Goal: Task Accomplishment & Management: Manage account settings

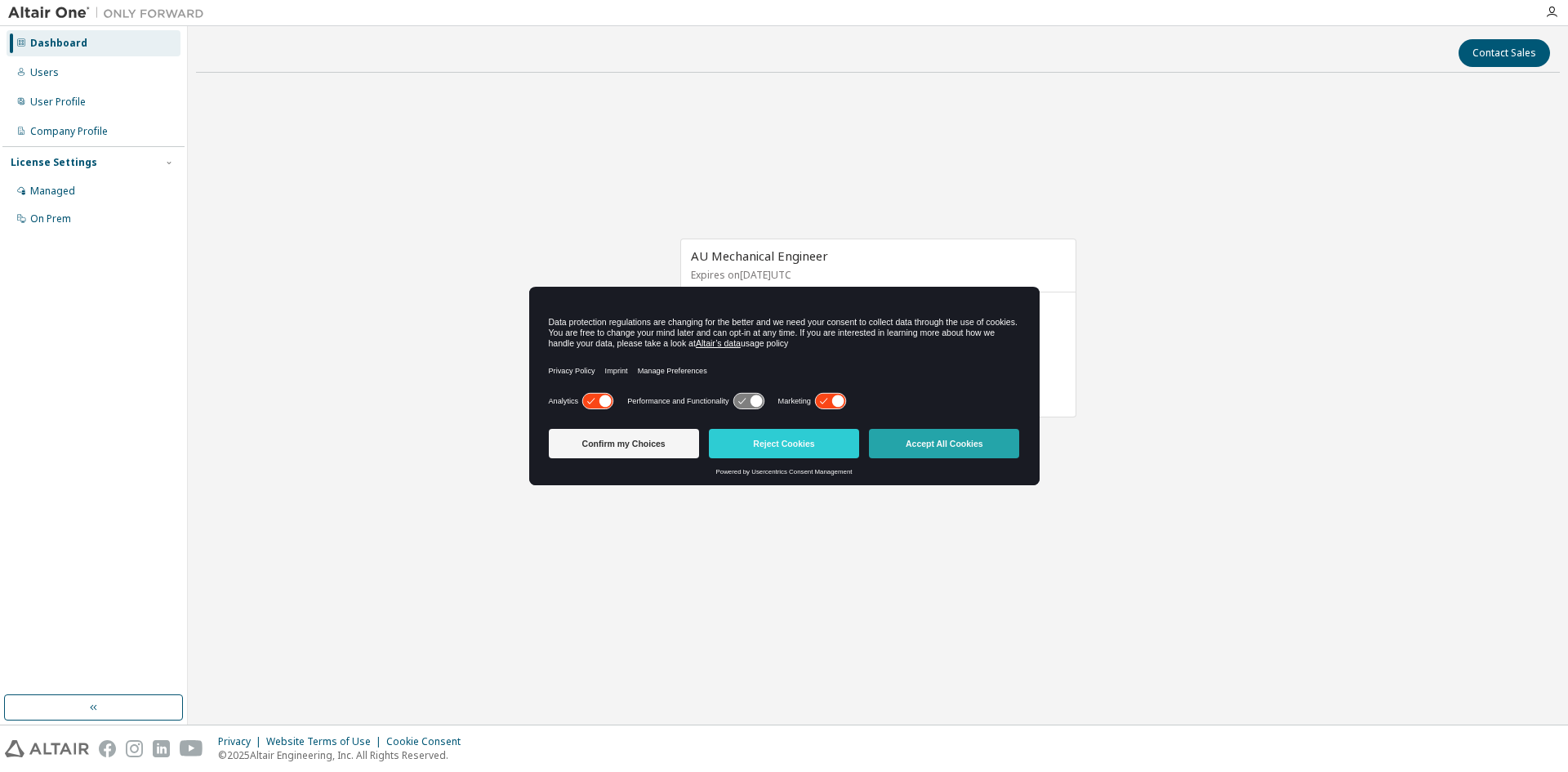
click at [918, 450] on button "Accept All Cookies" at bounding box center [944, 443] width 150 height 29
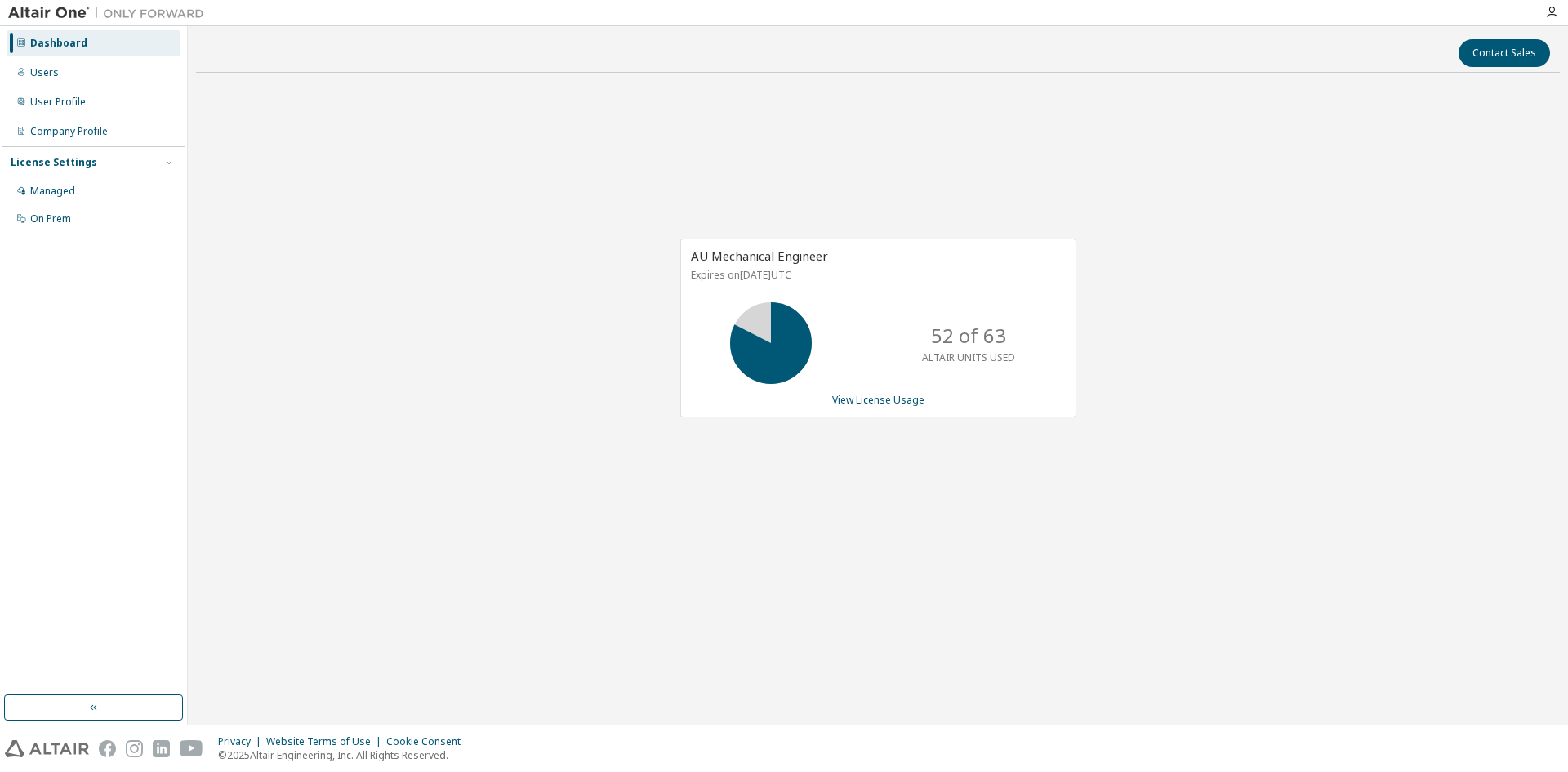
click at [877, 392] on div "AU Mechanical Engineer Expires on [DATE] UTC 52 of 63 ALTAIR UNITS USED View Li…" at bounding box center [878, 328] width 396 height 179
click at [881, 399] on link "View License Usage" at bounding box center [878, 399] width 92 height 14
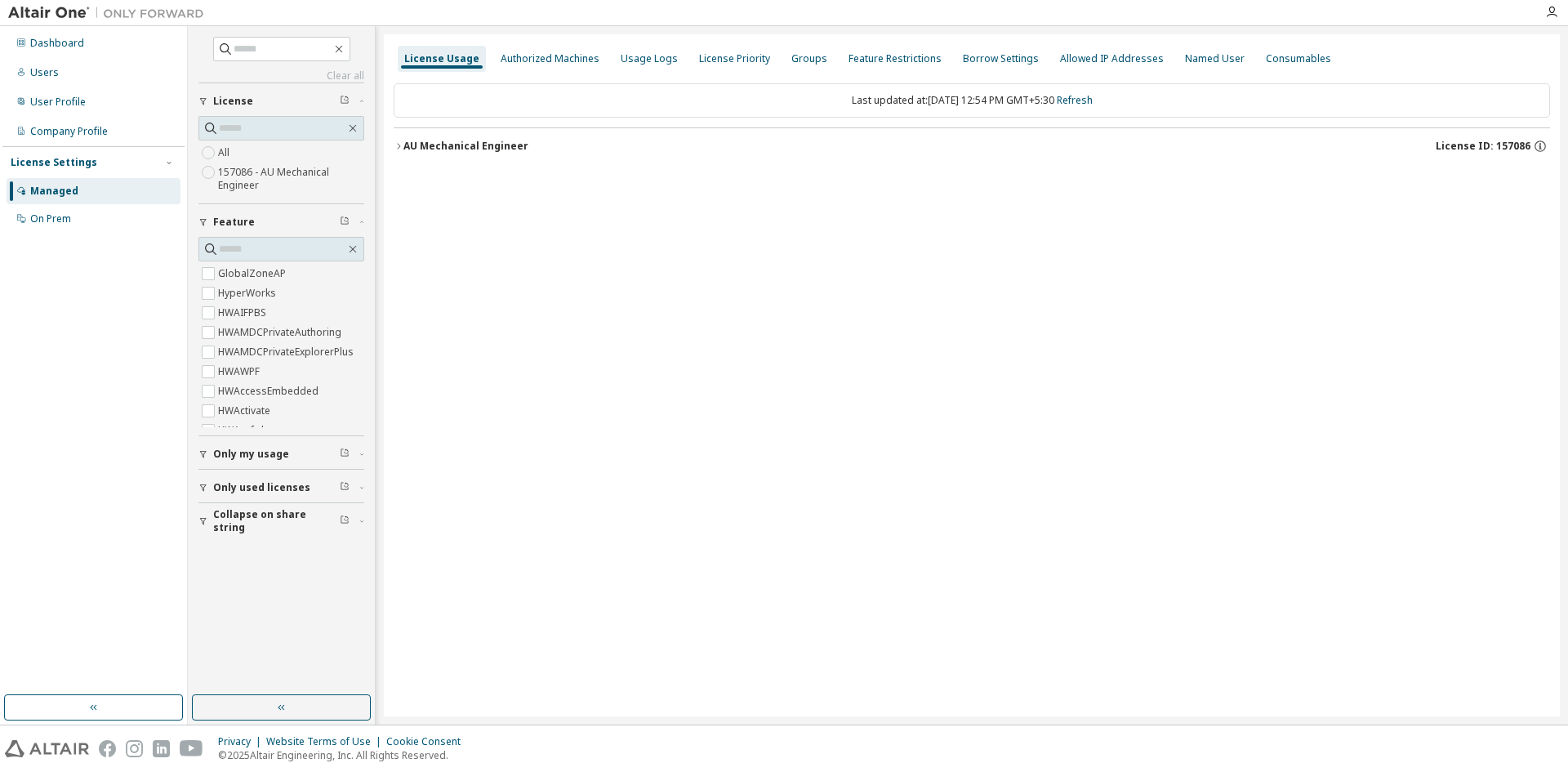
click at [494, 157] on button "AU Mechanical Engineer License ID: 157086" at bounding box center [971, 146] width 1156 height 36
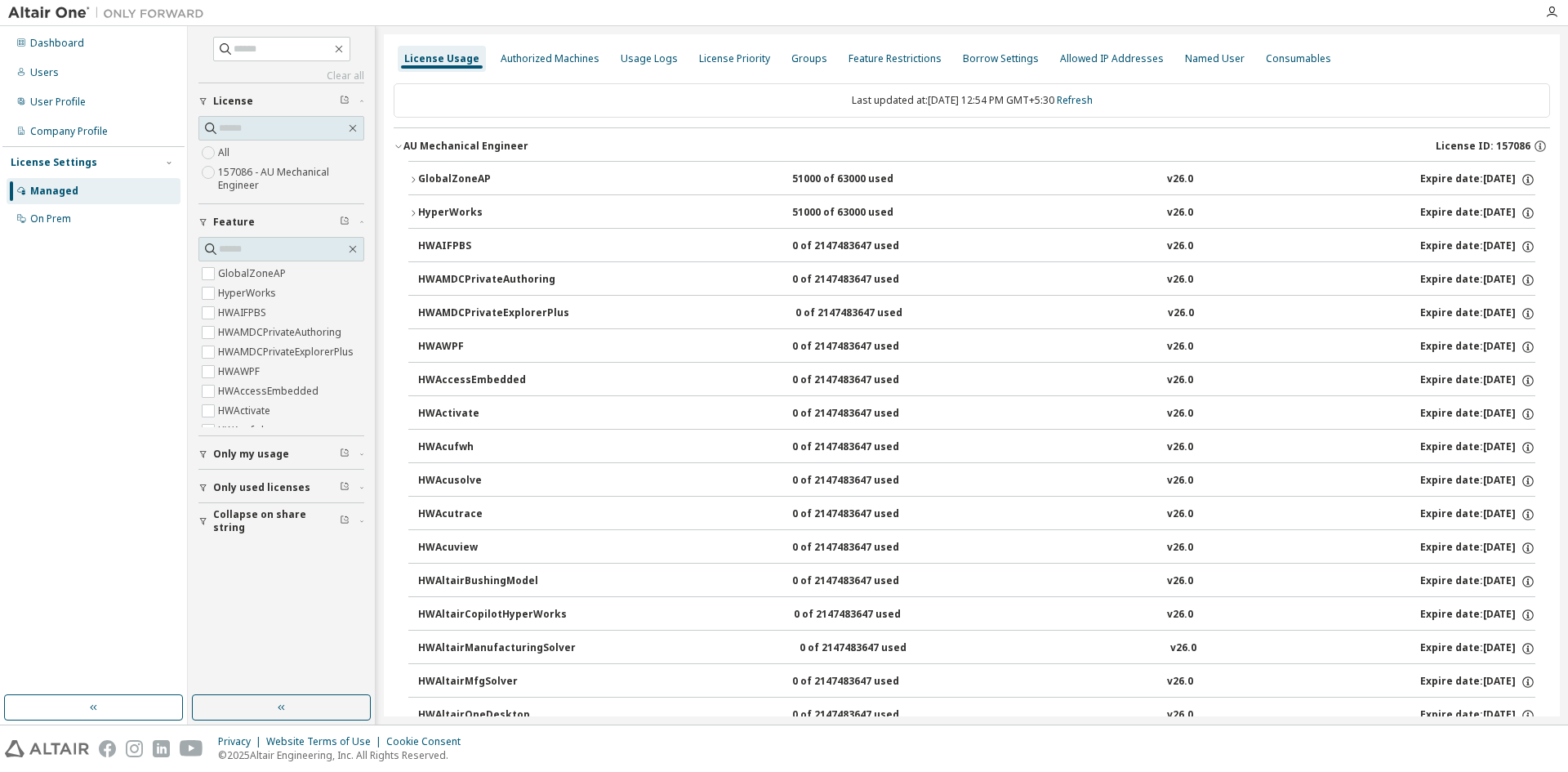
click at [486, 178] on div "GlobalZoneAP" at bounding box center [492, 179] width 147 height 15
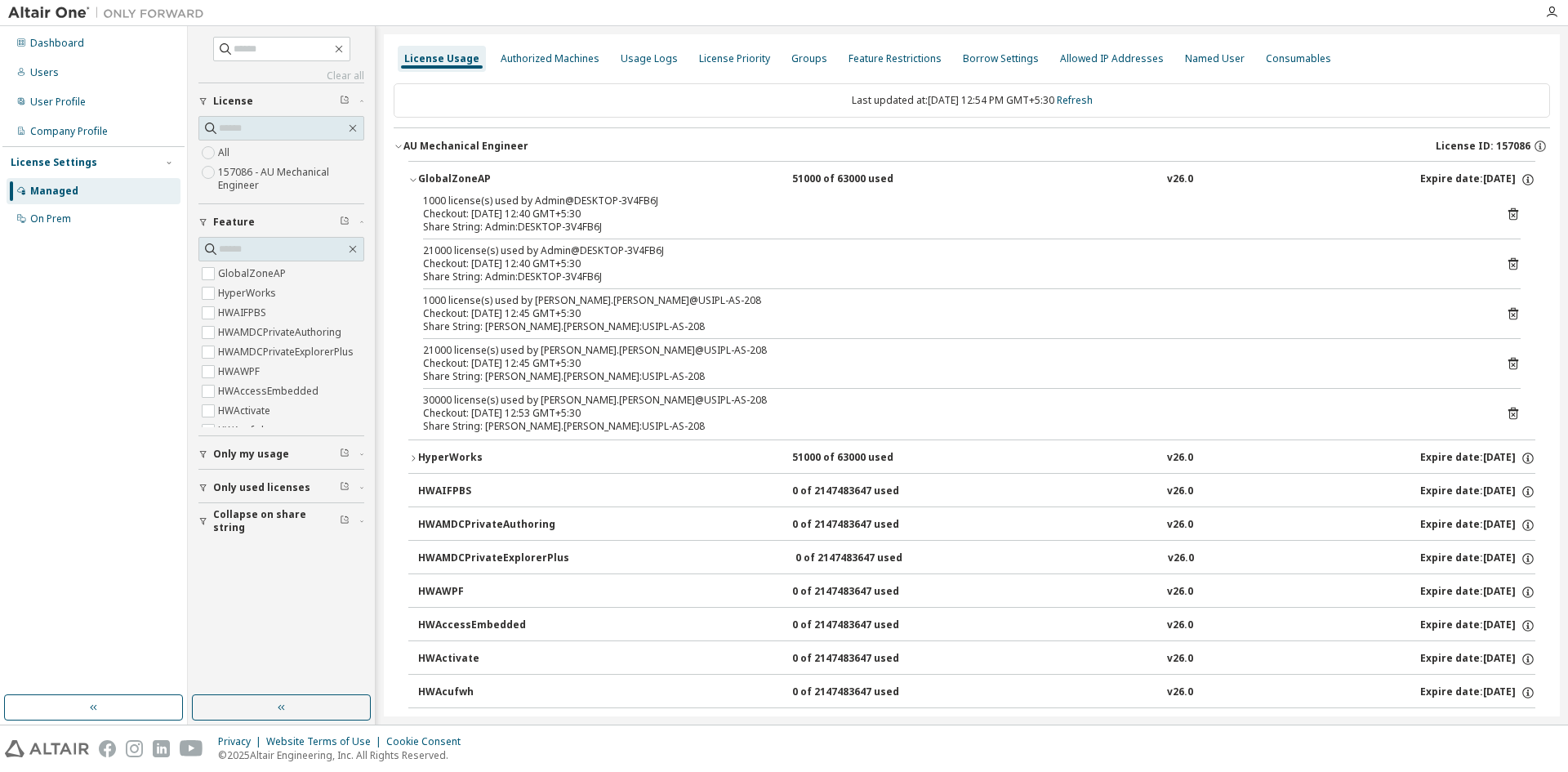
click at [1506, 266] on icon at bounding box center [1513, 264] width 15 height 15
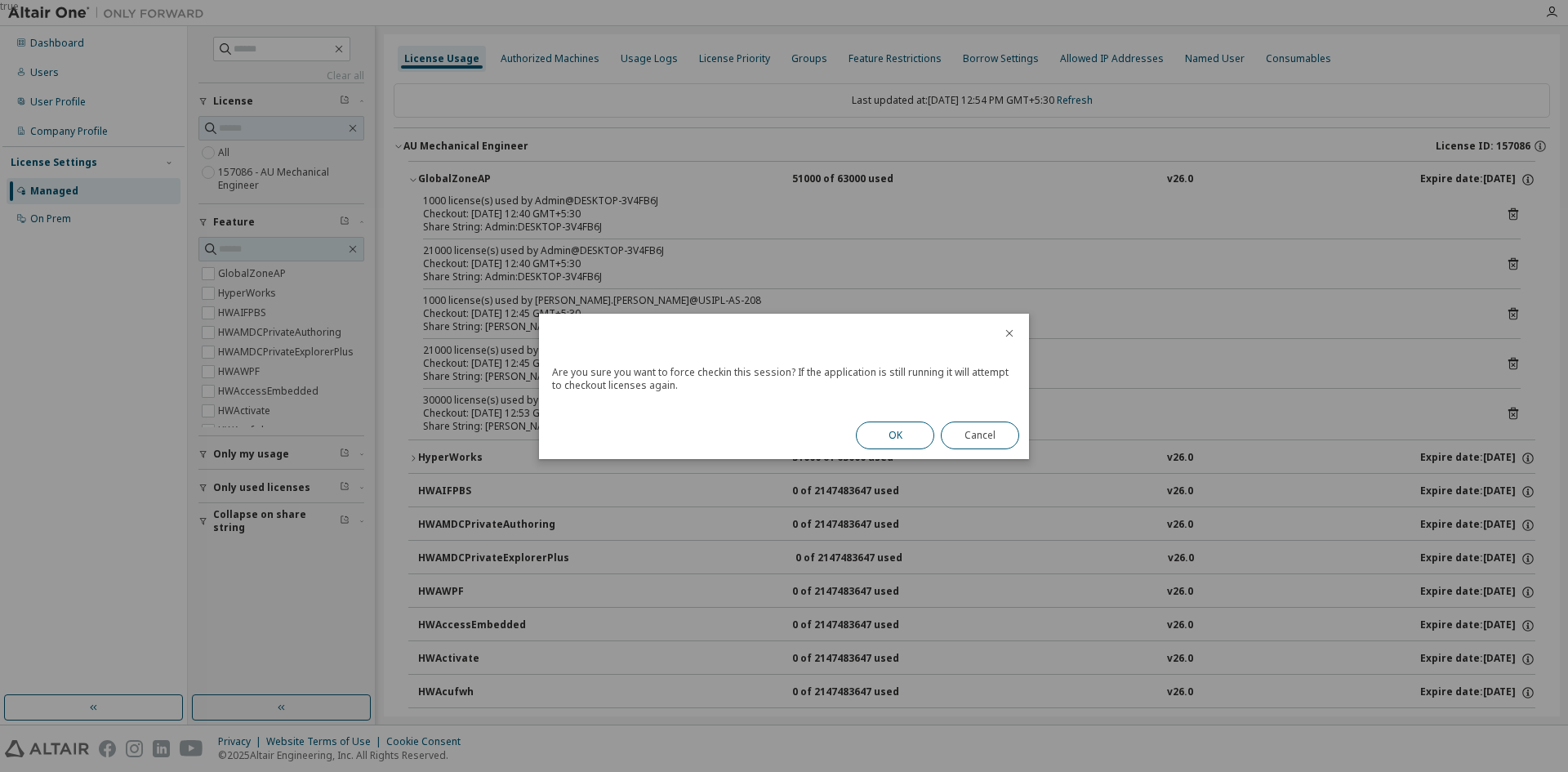
click at [890, 435] on button "OK" at bounding box center [895, 435] width 79 height 27
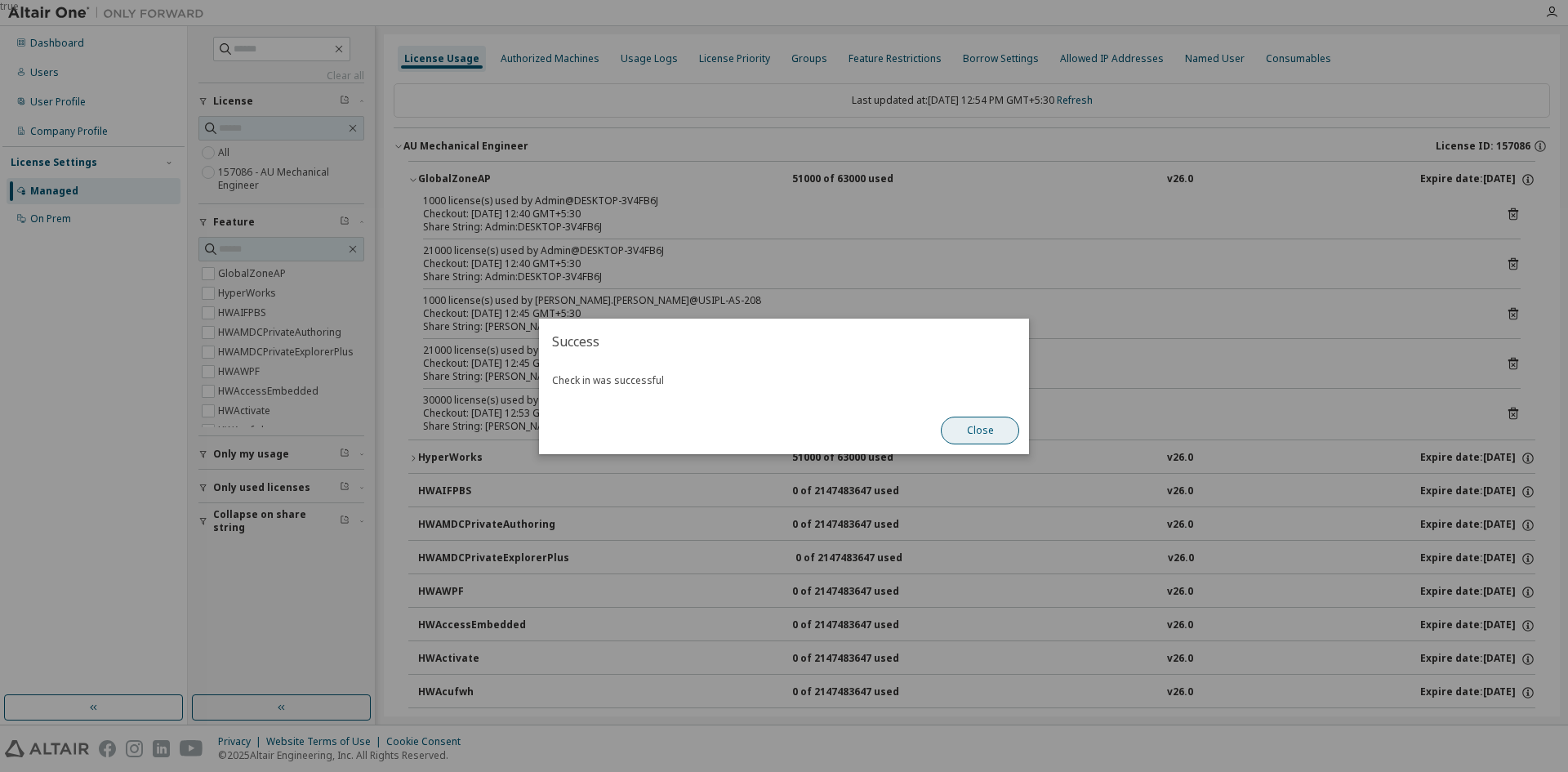
click at [974, 424] on button "Close" at bounding box center [980, 430] width 79 height 27
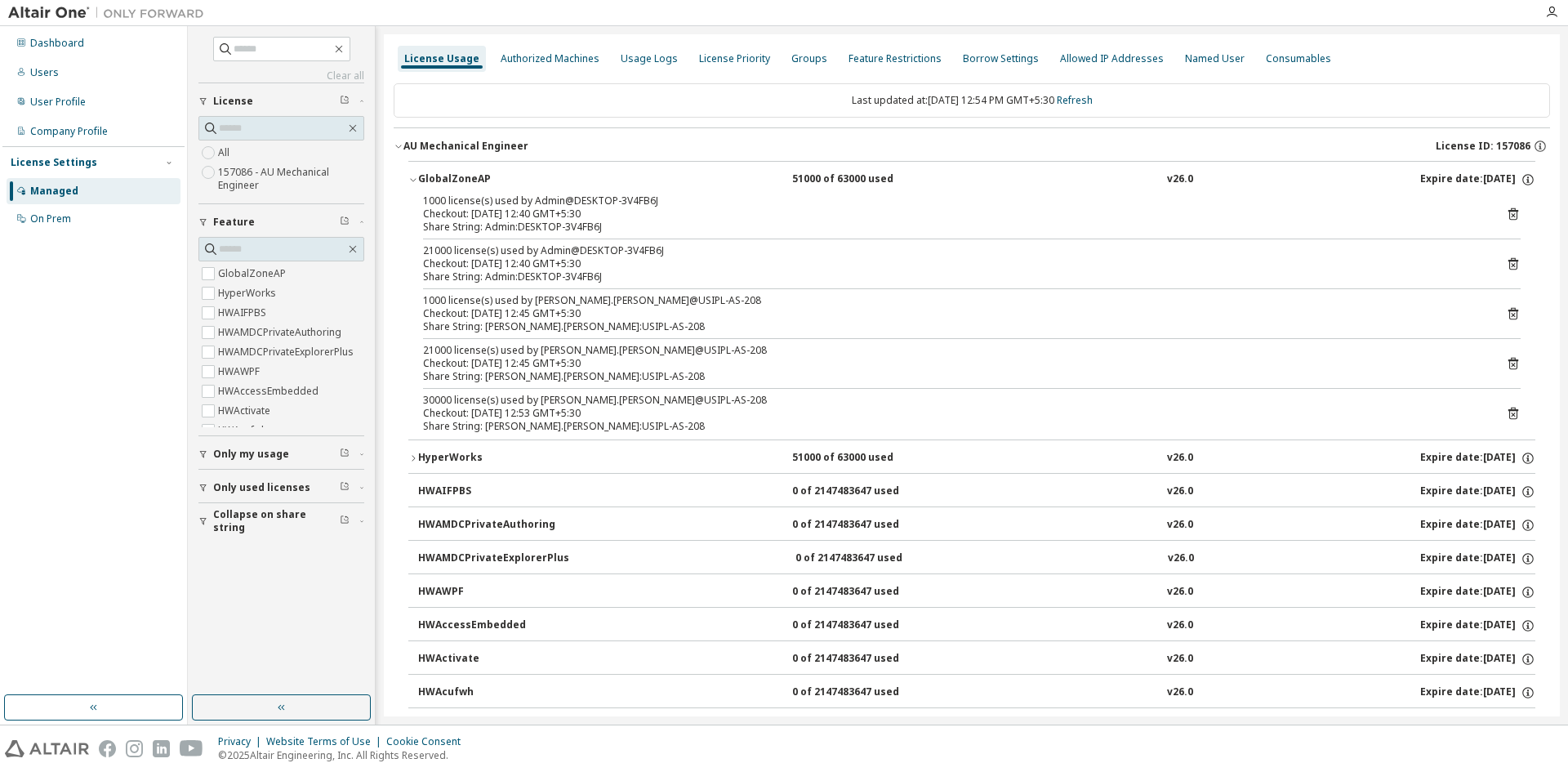
click at [1498, 214] on div "1000 license(s) used by Admin@DESKTOP-3V4FB6J Checkout: [DATE] 12:40 GMT+5:30 S…" at bounding box center [971, 213] width 1098 height 39
click at [1503, 206] on div "1000 license(s) used by Admin@DESKTOP-3V4FB6J Checkout: [DATE] 12:40 GMT+5:30 S…" at bounding box center [971, 213] width 1098 height 39
click at [1509, 216] on icon at bounding box center [1513, 214] width 10 height 12
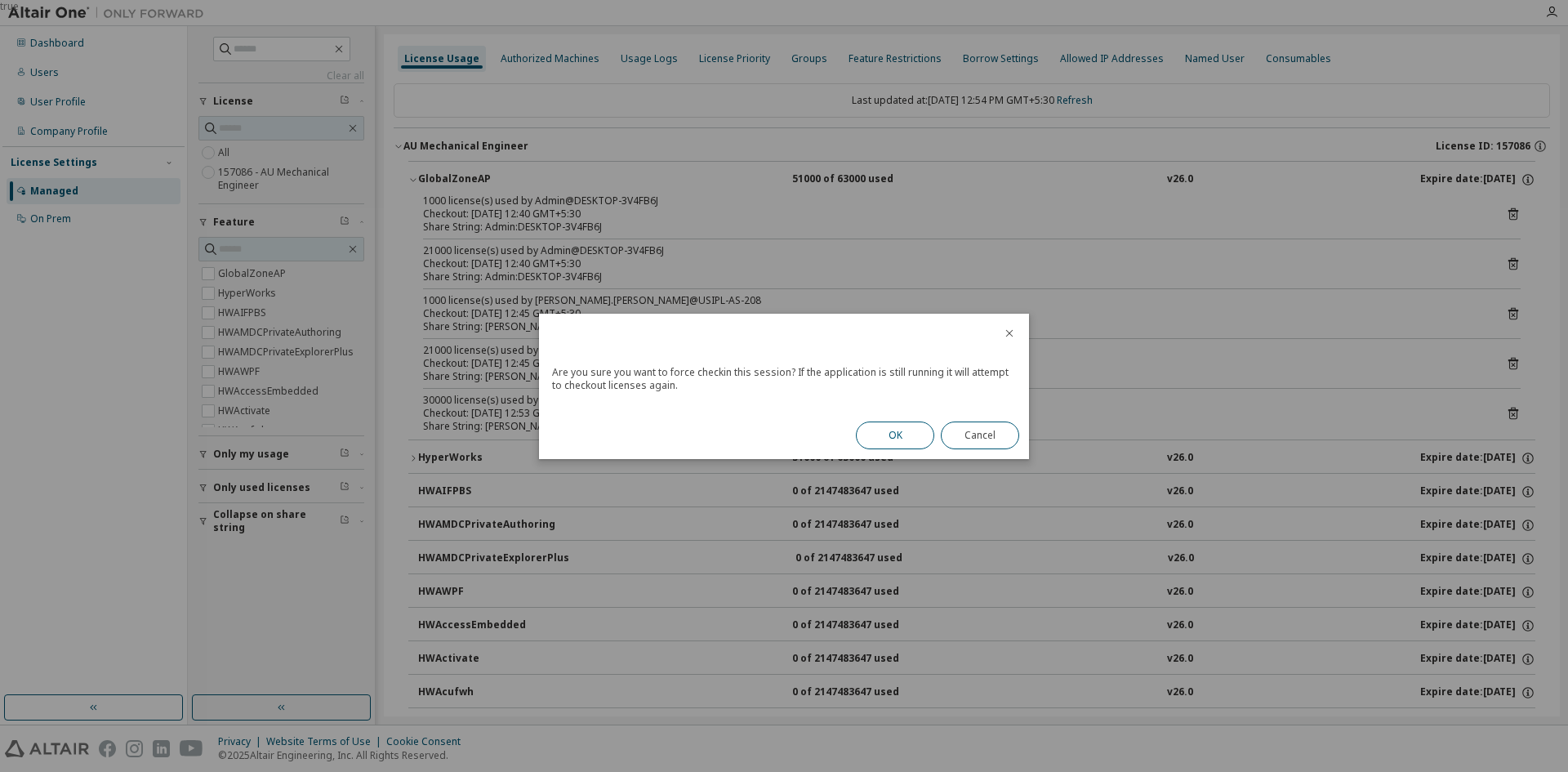
click at [883, 429] on button "OK" at bounding box center [895, 435] width 79 height 27
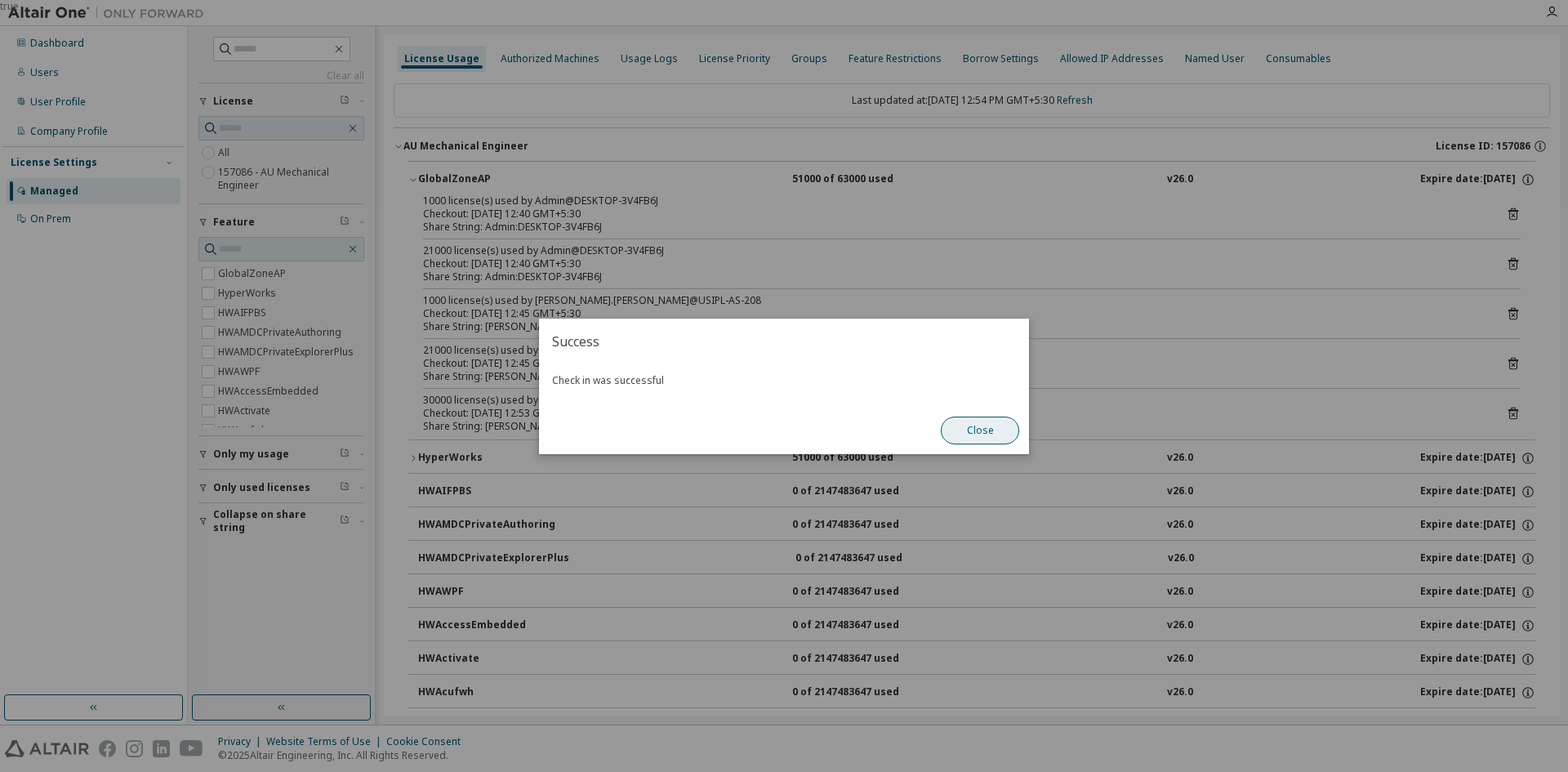
click at [991, 420] on button "Close" at bounding box center [980, 430] width 79 height 27
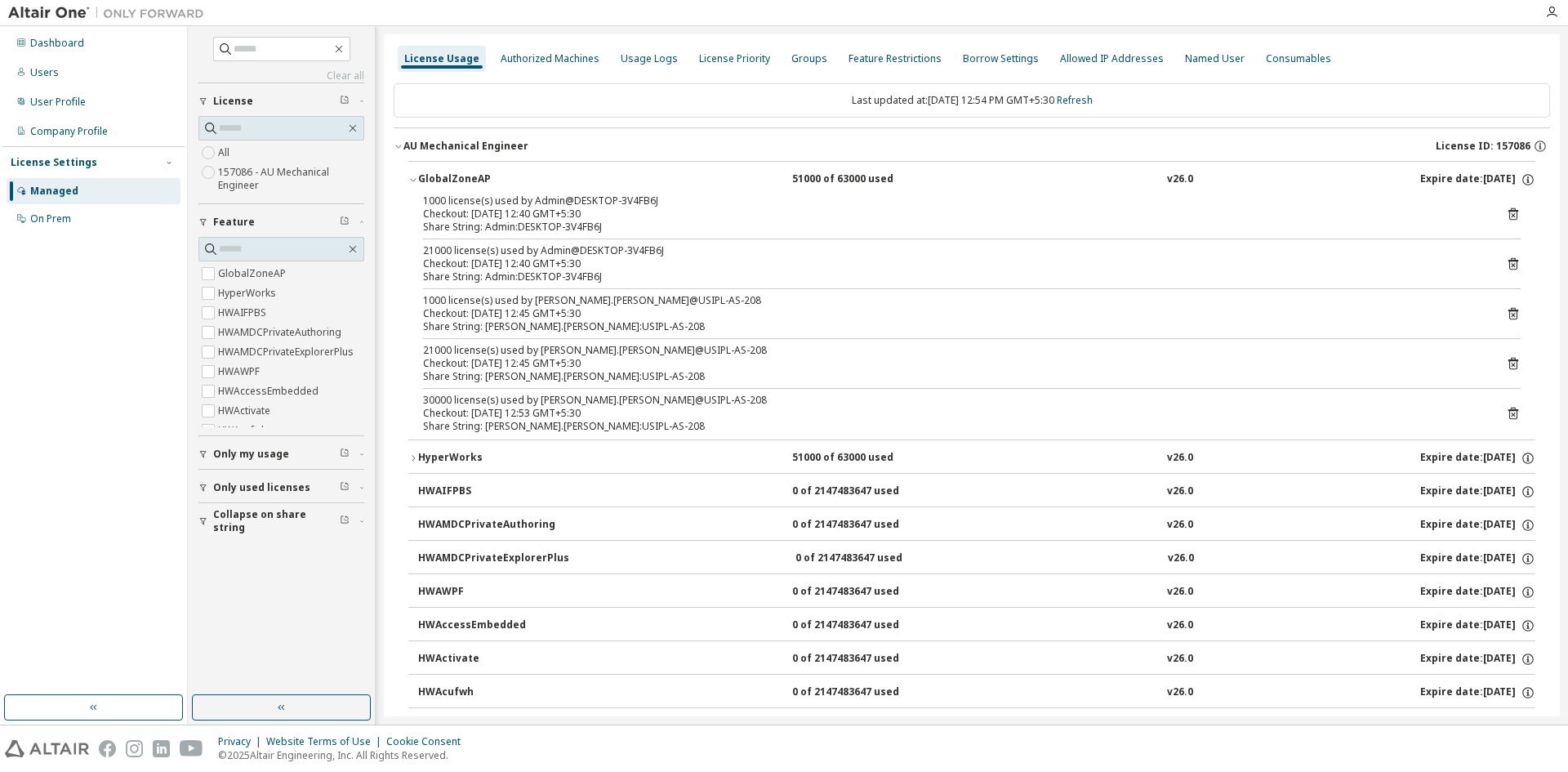
click at [1506, 214] on icon at bounding box center [1513, 214] width 15 height 15
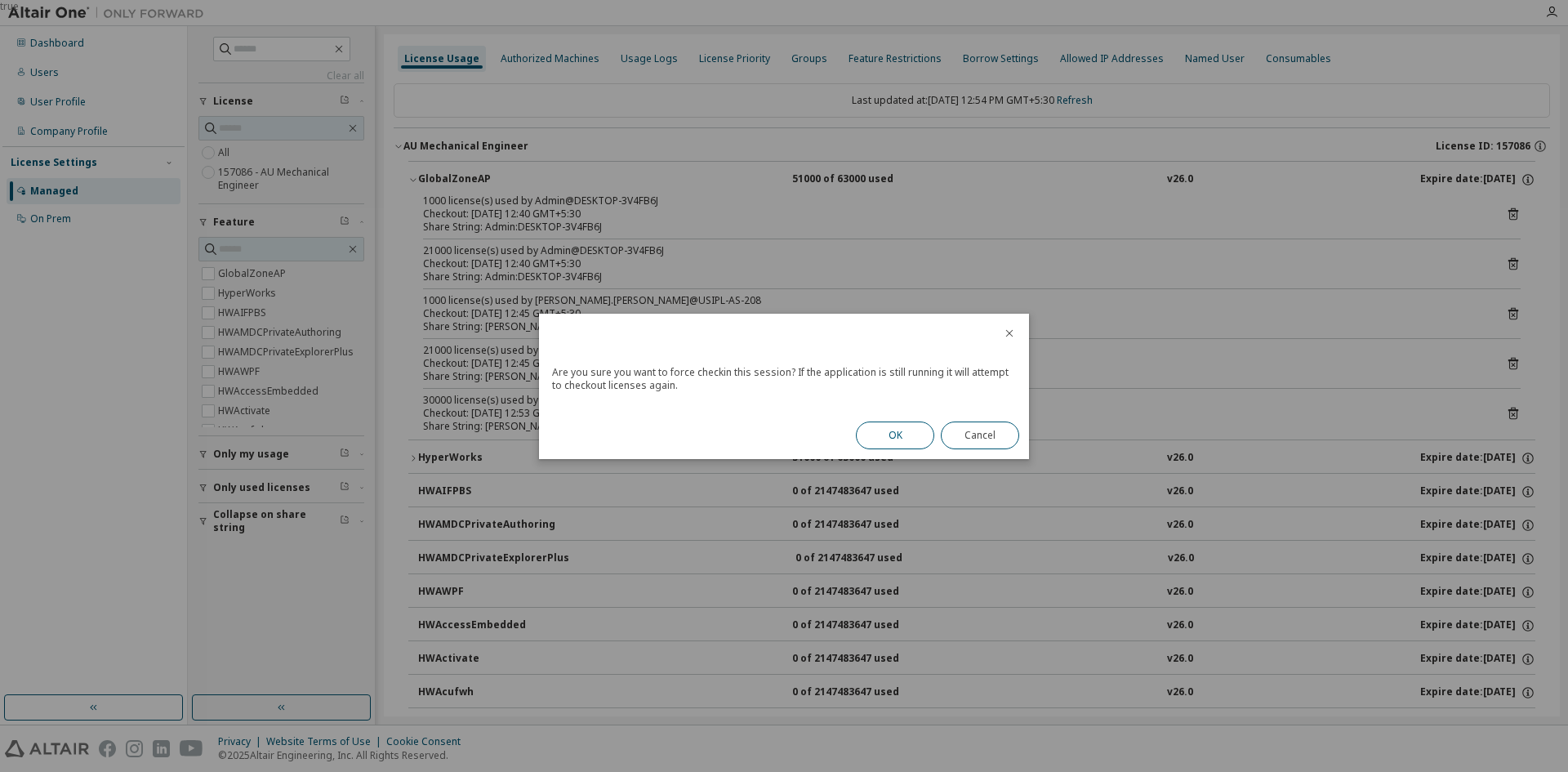
click at [888, 449] on button "OK" at bounding box center [895, 435] width 79 height 27
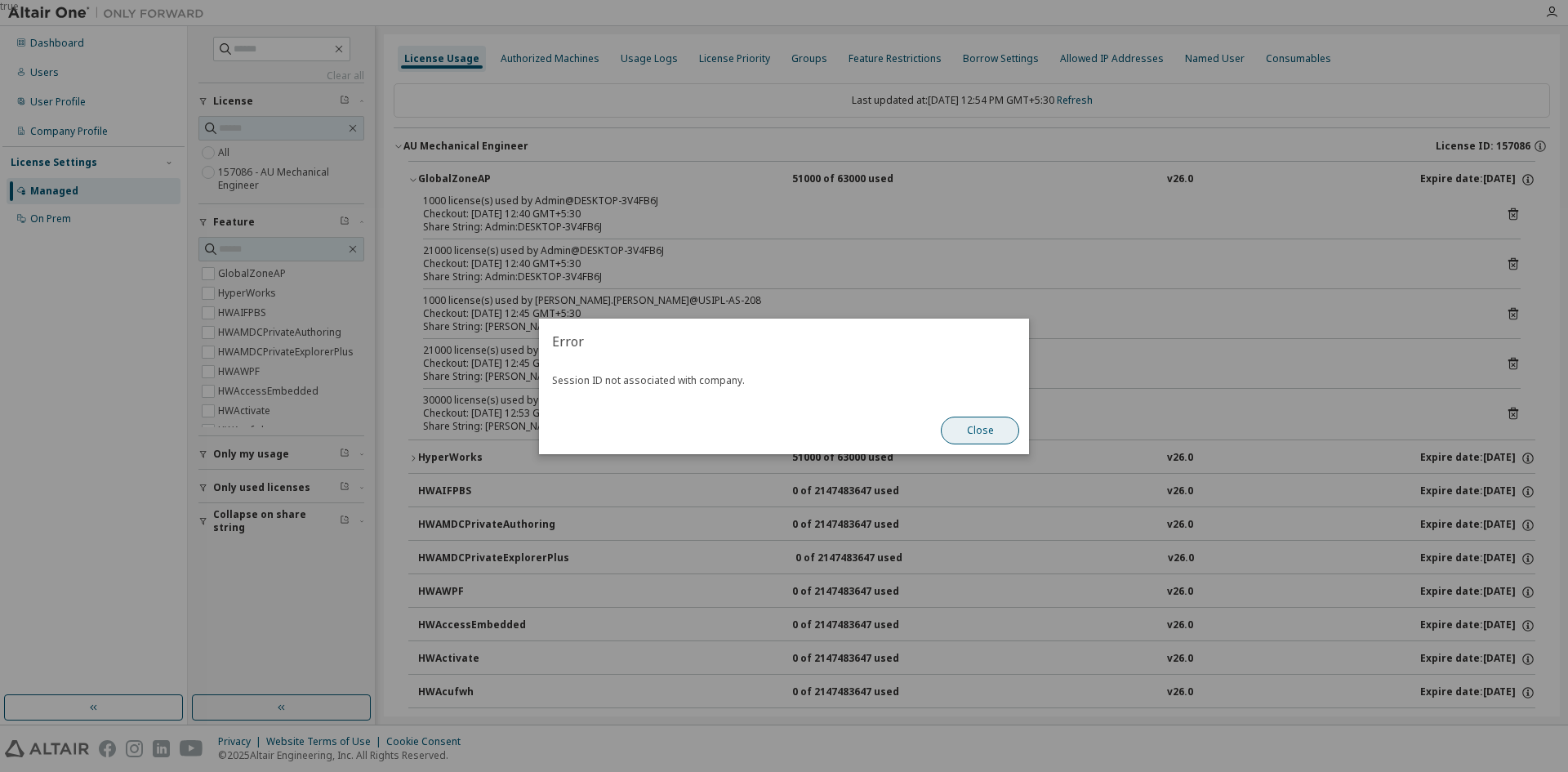
click at [988, 427] on button "Close" at bounding box center [980, 430] width 79 height 27
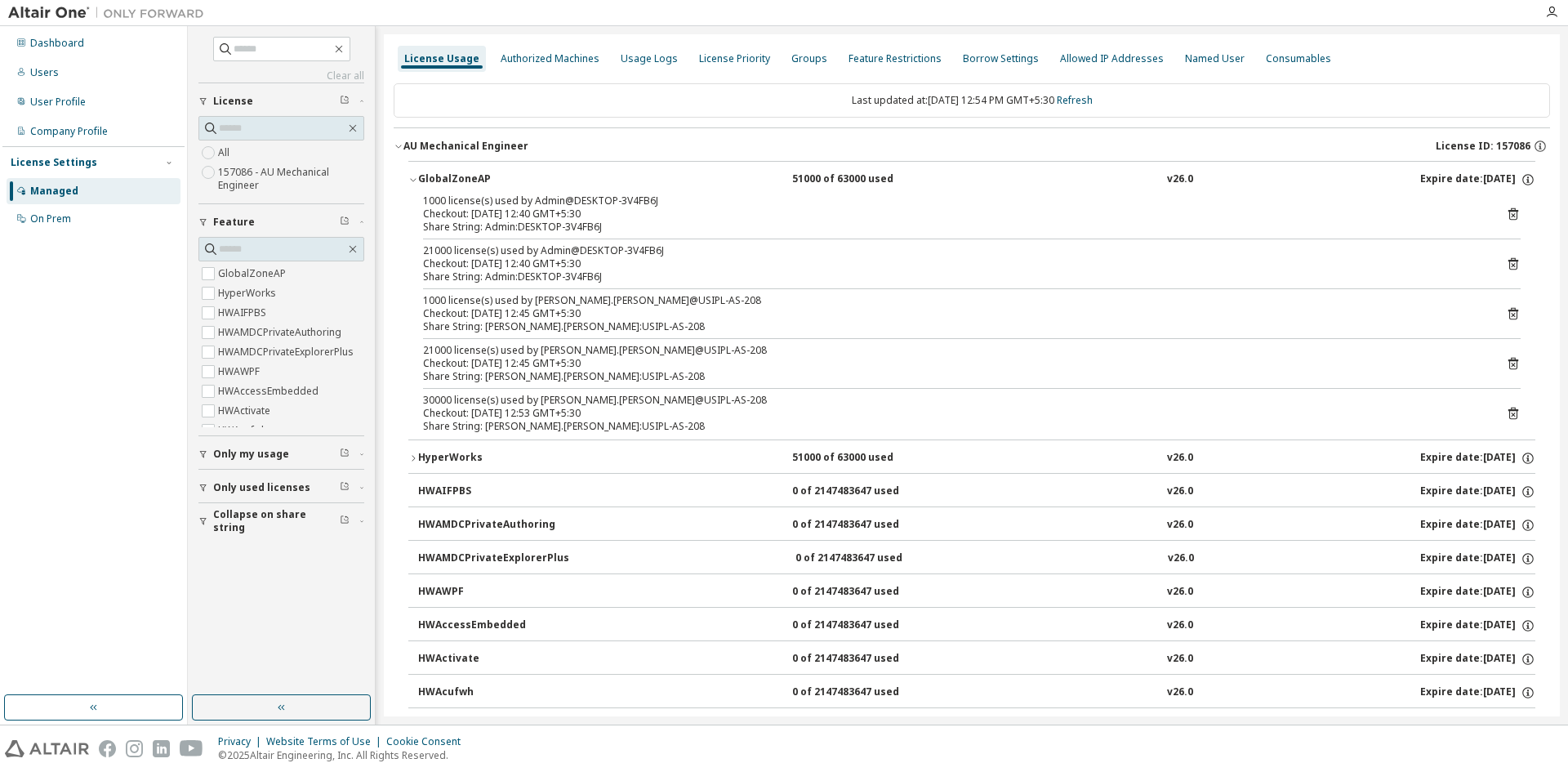
click at [42, 57] on div "Dashboard Users User Profile Company Profile License Settings Managed On Prem" at bounding box center [93, 131] width 182 height 205
click at [44, 45] on div "Dashboard" at bounding box center [57, 43] width 54 height 13
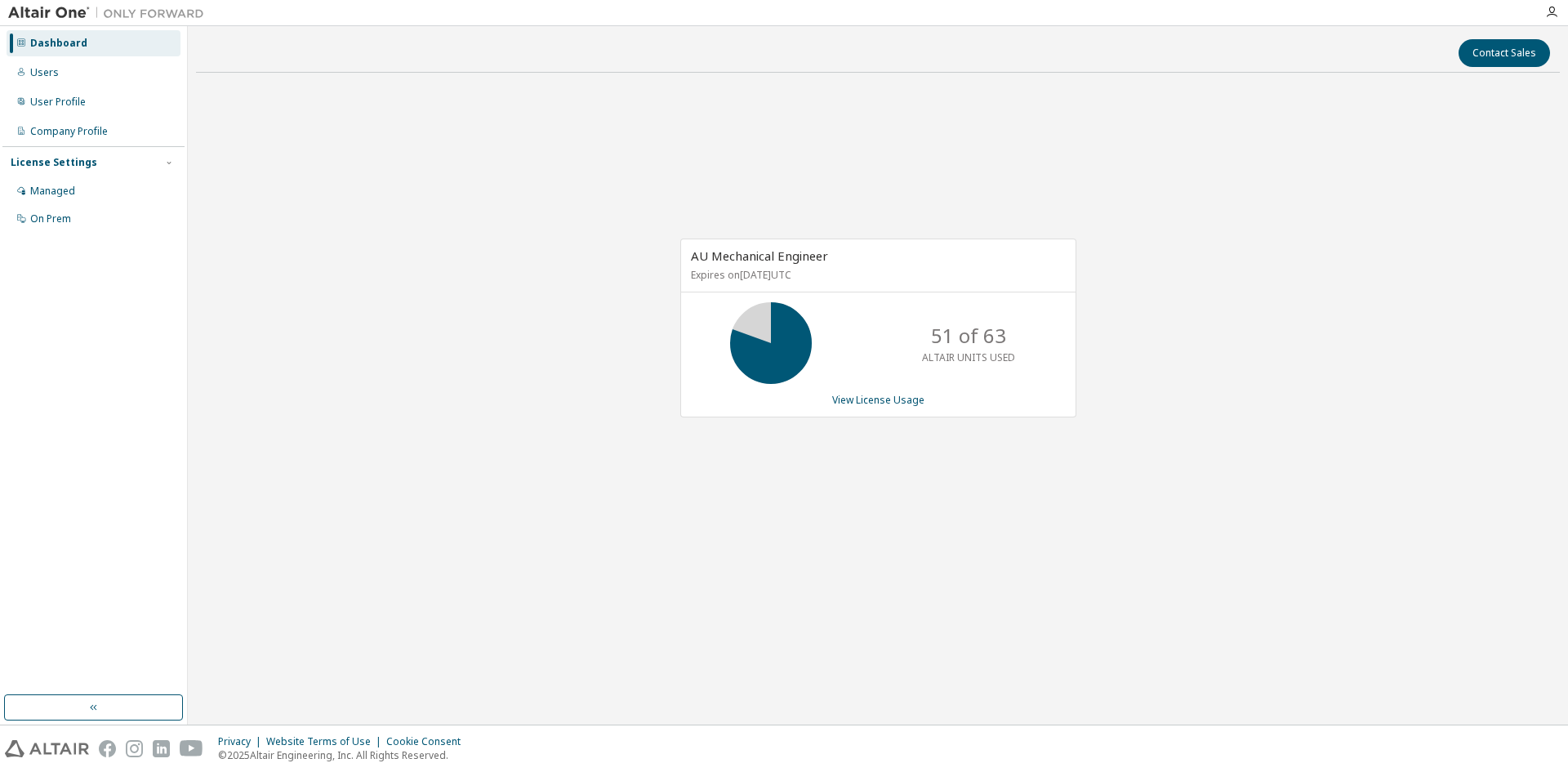
click at [894, 392] on div "AU Mechanical Engineer Expires on [DATE] UTC 51 of 63 ALTAIR UNITS USED View Li…" at bounding box center [878, 328] width 396 height 179
click at [896, 413] on div "AU Mechanical Engineer Expires on [DATE] UTC 51 of 63 ALTAIR UNITS USED View Li…" at bounding box center [878, 328] width 396 height 179
click at [878, 398] on link "View License Usage" at bounding box center [878, 399] width 92 height 14
